Goal: Navigation & Orientation: Find specific page/section

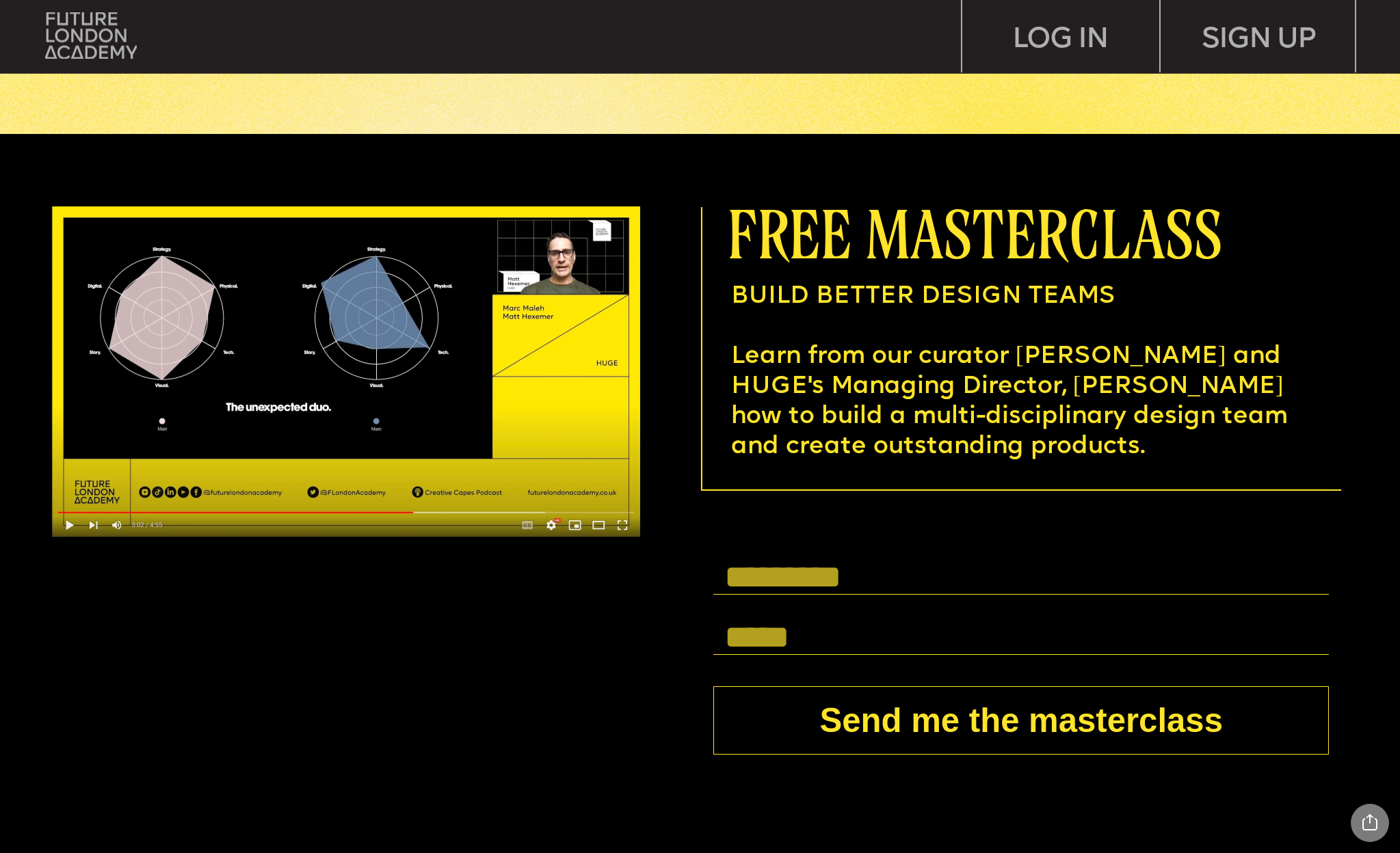
scroll to position [5275, 0]
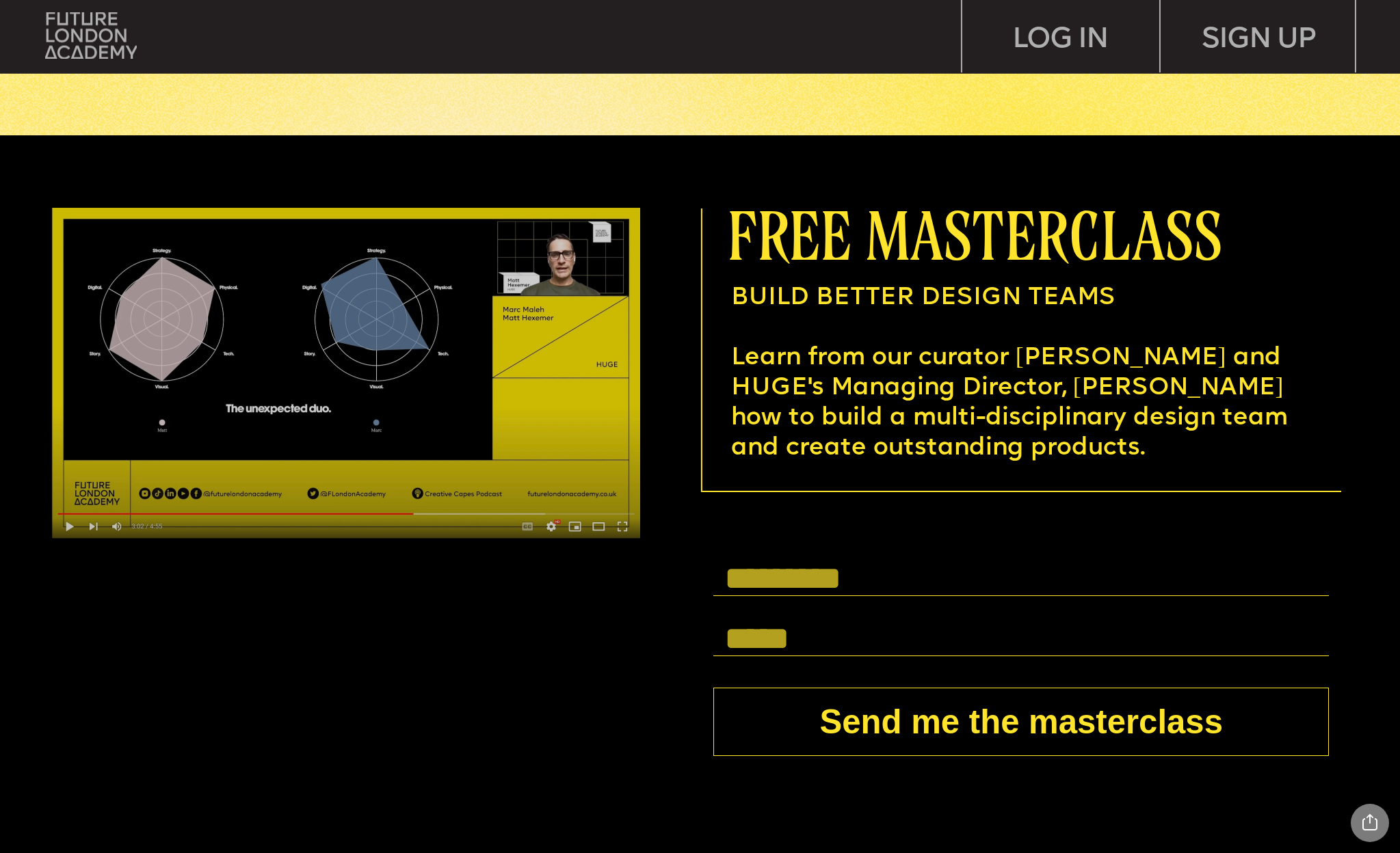
click at [73, 528] on img at bounding box center [346, 373] width 588 height 331
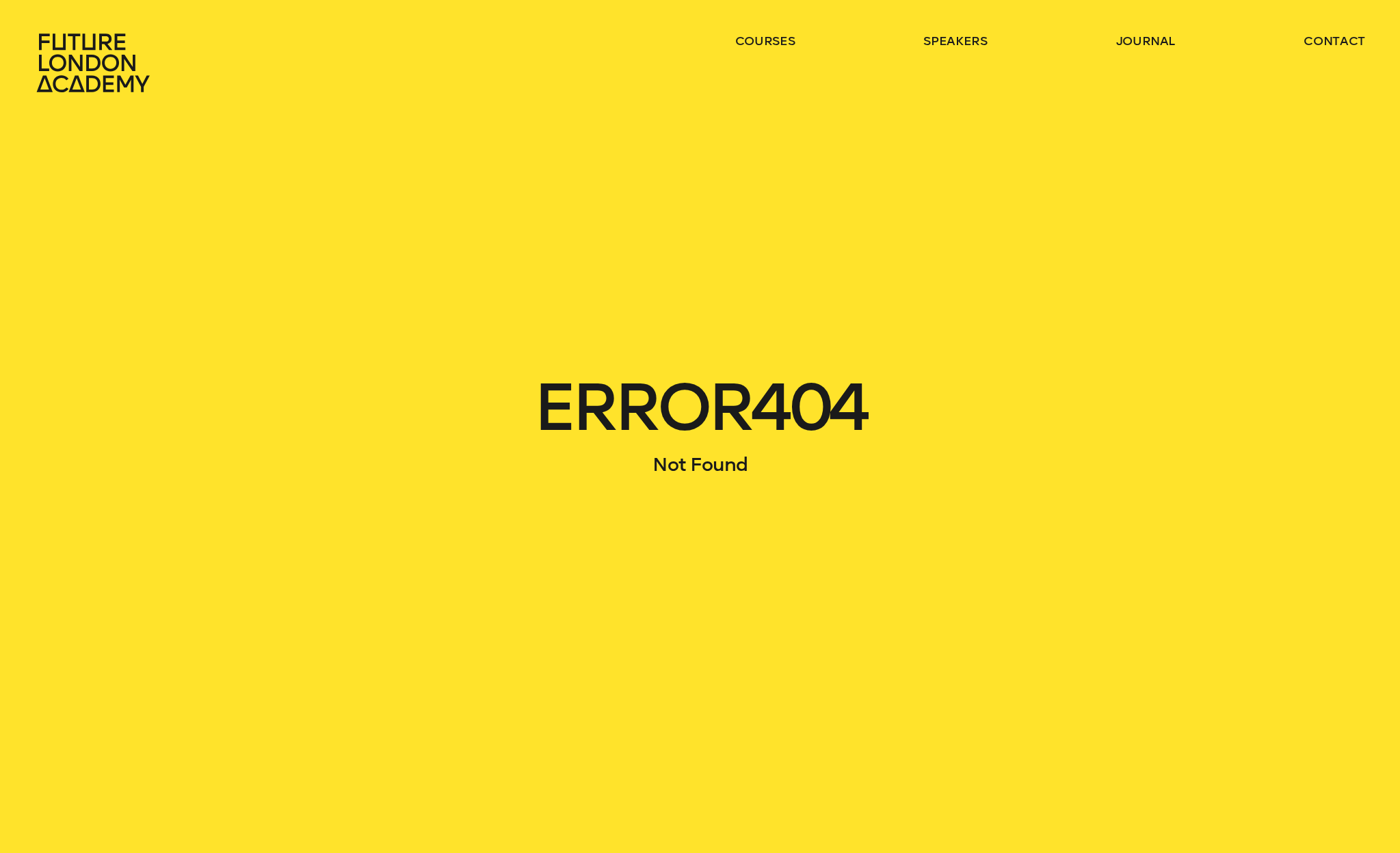
click at [89, 72] on icon at bounding box center [95, 63] width 120 height 60
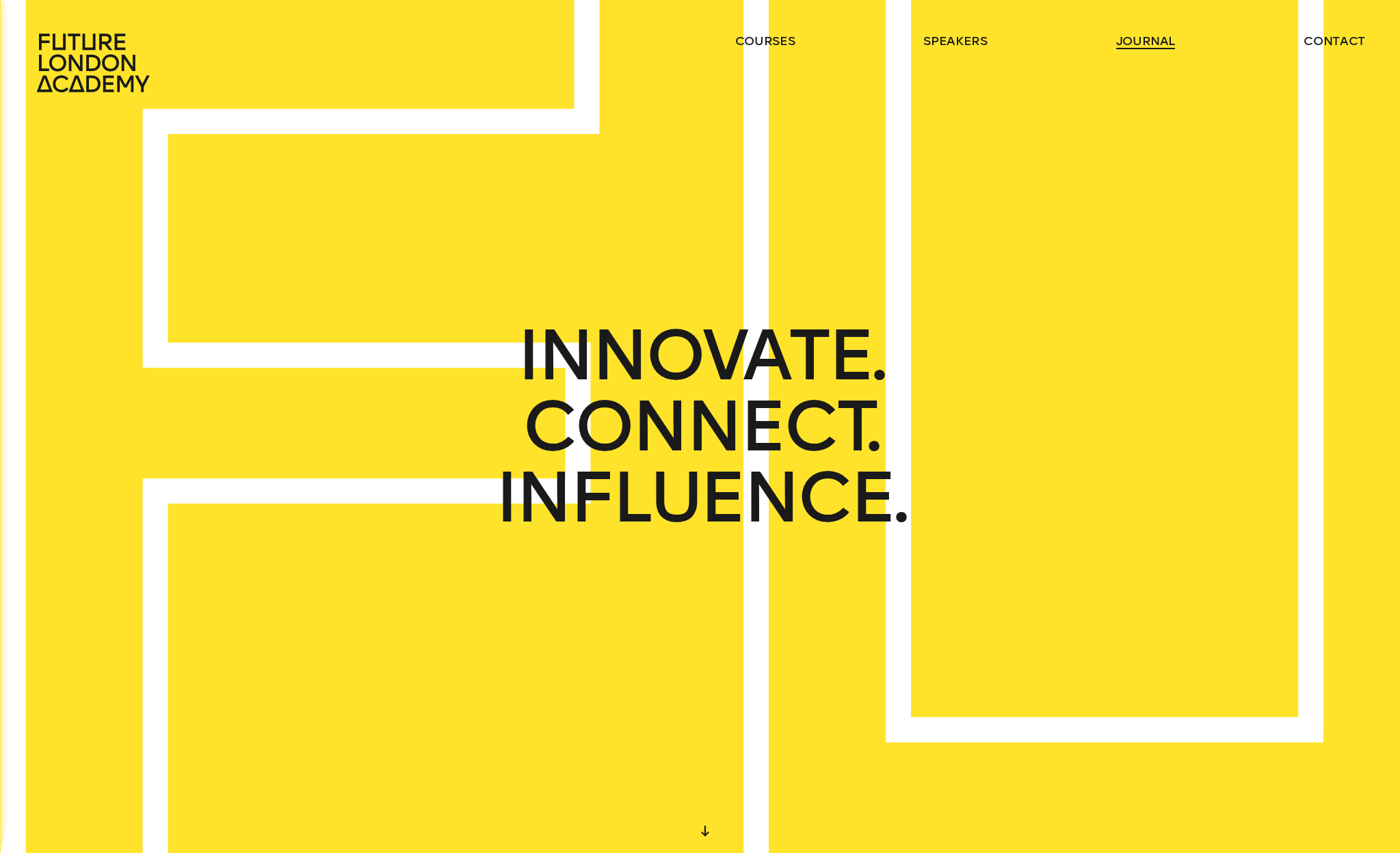
drag, startPoint x: 1150, startPoint y: 40, endPoint x: 1143, endPoint y: 47, distance: 9.9
click at [1144, 49] on ul "courses speakers journal contact" at bounding box center [1049, 63] width 630 height 60
click at [1140, 44] on link "journal" at bounding box center [1145, 41] width 59 height 17
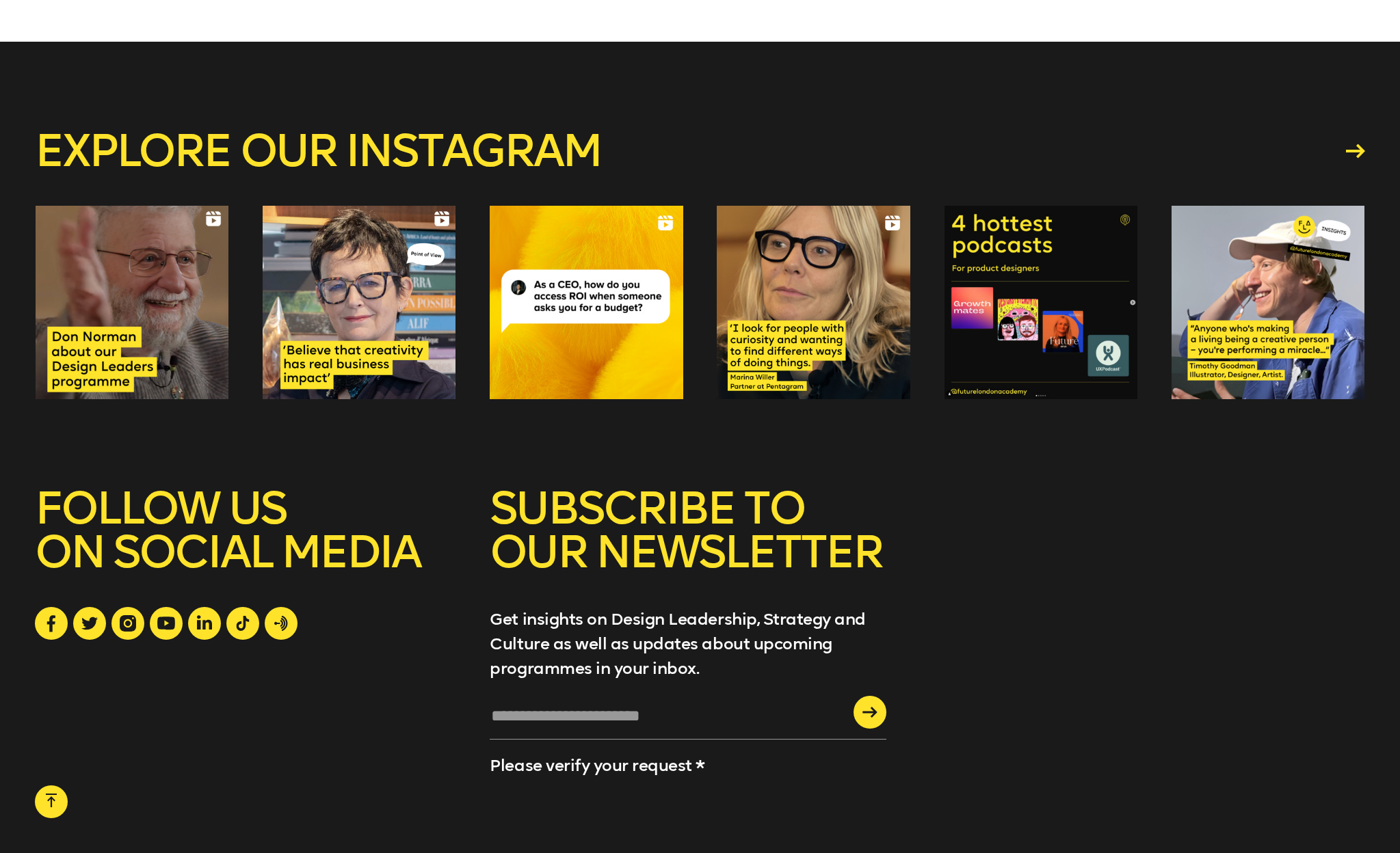
scroll to position [2641, 0]
